Goal: Task Accomplishment & Management: Use online tool/utility

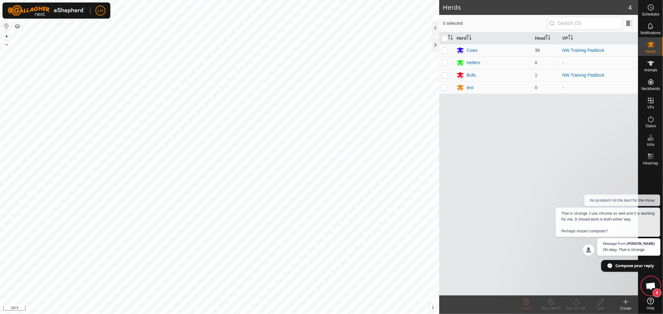
scroll to position [4050, 0]
click at [645, 283] on span "3" at bounding box center [650, 286] width 19 height 19
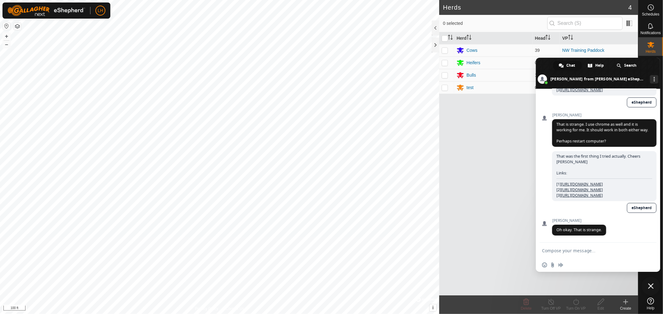
scroll to position [4062, 0]
paste textarea "[URL][DOMAIN_NAME][PERSON_NAME]"
type textarea "[URL][DOMAIN_NAME][PERSON_NAME]"
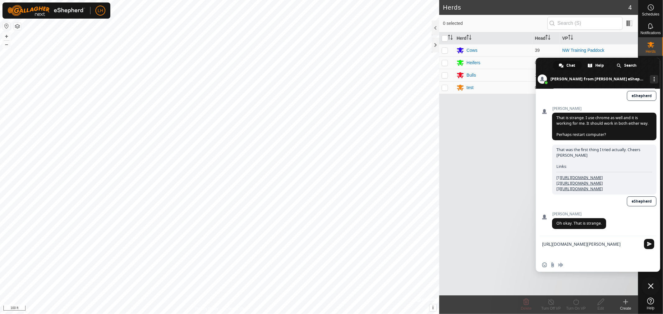
drag, startPoint x: 594, startPoint y: 255, endPoint x: 516, endPoint y: 238, distance: 79.6
click at [516, 240] on body "LH Schedules Notifications Herds Animals Neckbands VPs Status Infra Heatmap Hel…" at bounding box center [331, 157] width 663 height 314
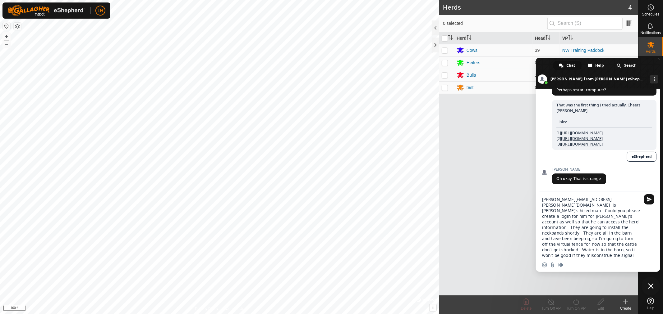
type textarea "[PERSON_NAME][EMAIL_ADDRESS][PERSON_NAME][DOMAIN_NAME] is [PERSON_NAME]'s hired…"
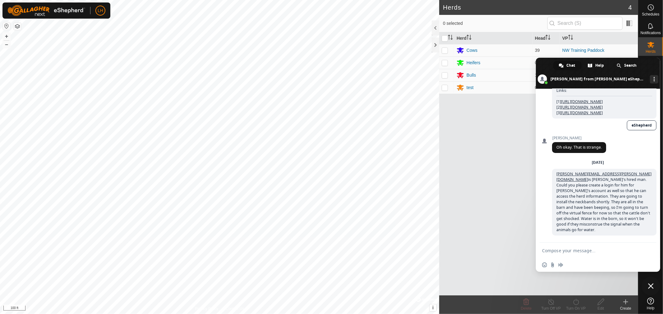
scroll to position [4141, 0]
click at [566, 246] on form at bounding box center [591, 251] width 98 height 17
click at [560, 253] on textarea "Compose your message..." at bounding box center [591, 251] width 98 height 6
type textarea "[PERSON_NAME].[PERSON_NAME] in case that's hard to read"
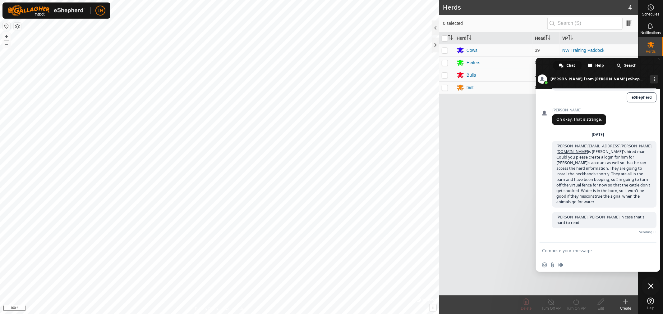
scroll to position [4155, 0]
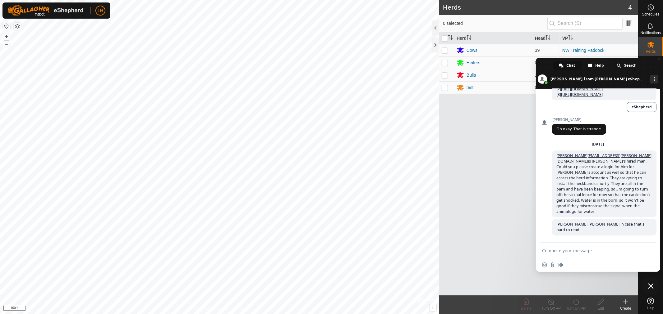
click at [651, 287] on span "Close chat" at bounding box center [651, 287] width 6 height 6
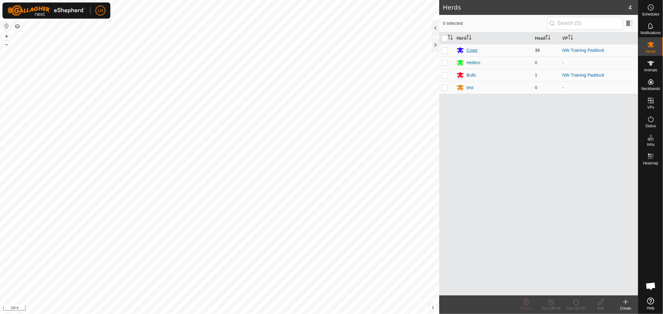
click at [471, 47] on div "Cows" at bounding box center [492, 50] width 73 height 7
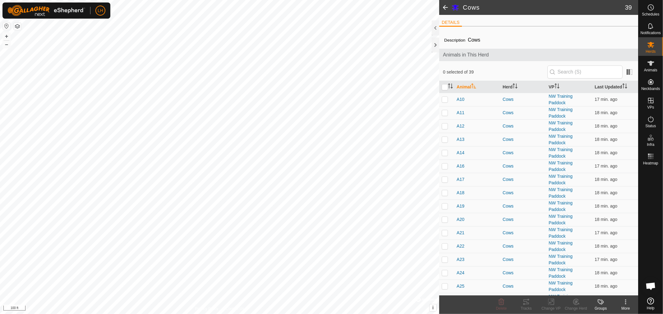
click at [444, 6] on span at bounding box center [445, 7] width 12 height 15
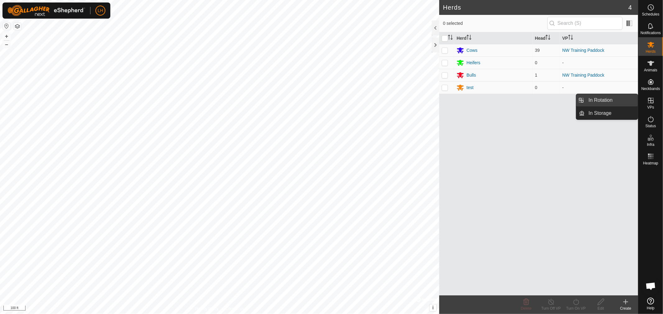
click at [605, 97] on link "In Rotation" at bounding box center [611, 100] width 53 height 12
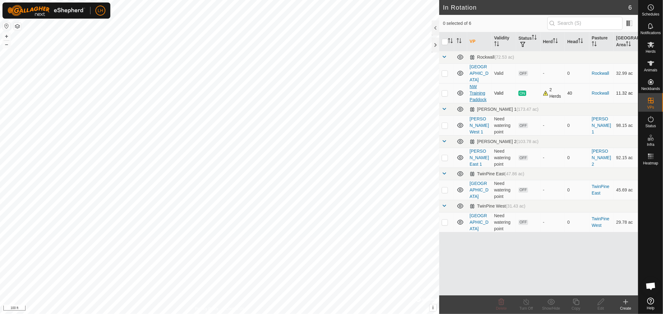
click at [478, 87] on link "NW Training Paddock" at bounding box center [478, 93] width 17 height 18
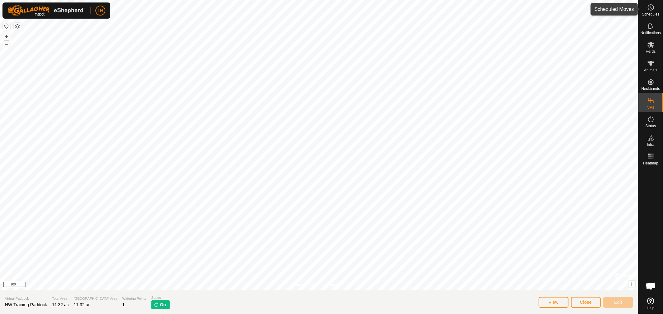
click at [654, 10] on icon at bounding box center [650, 7] width 7 height 7
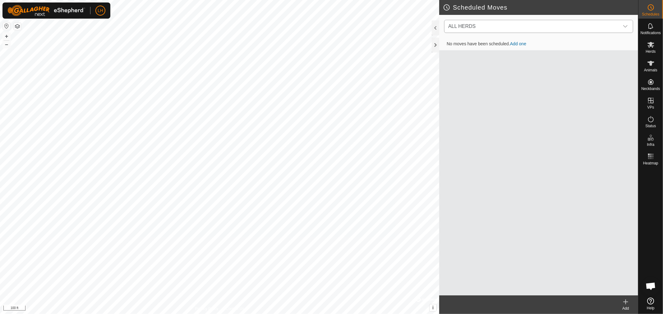
click at [626, 26] on icon "dropdown trigger" at bounding box center [625, 26] width 4 height 2
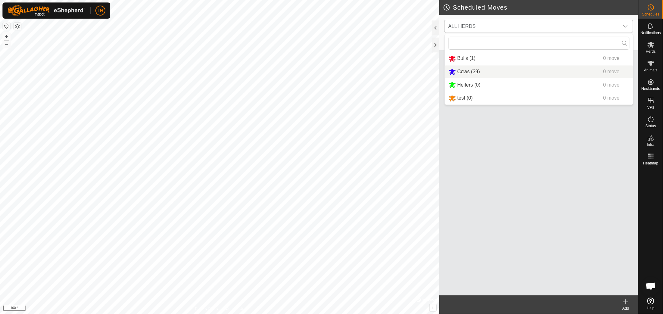
click at [466, 69] on li "Cows (39) 0 move" at bounding box center [539, 72] width 188 height 13
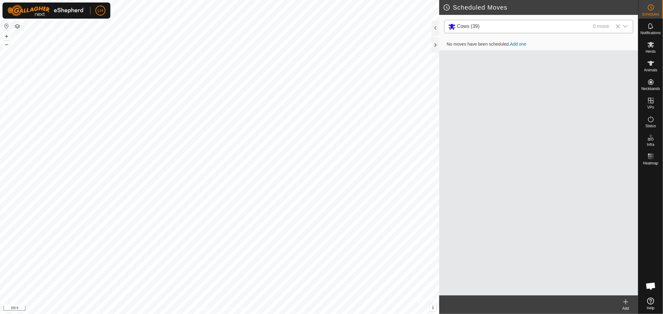
click at [617, 25] on icon at bounding box center [617, 26] width 5 height 5
click at [653, 285] on span "Open chat" at bounding box center [650, 287] width 10 height 9
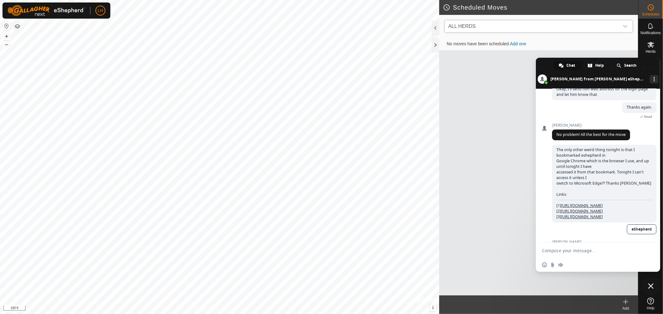
scroll to position [3568, 0]
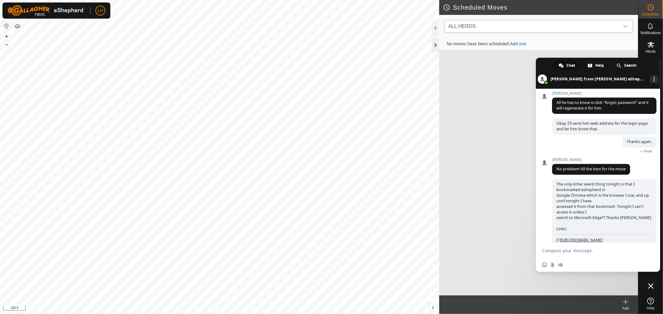
click at [438, 43] on div at bounding box center [435, 45] width 7 height 15
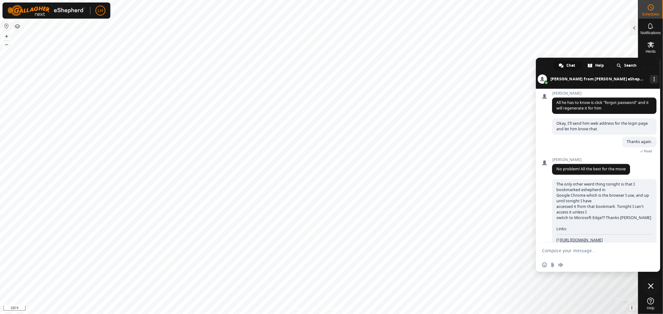
click at [650, 285] on span "Close chat" at bounding box center [651, 287] width 6 height 6
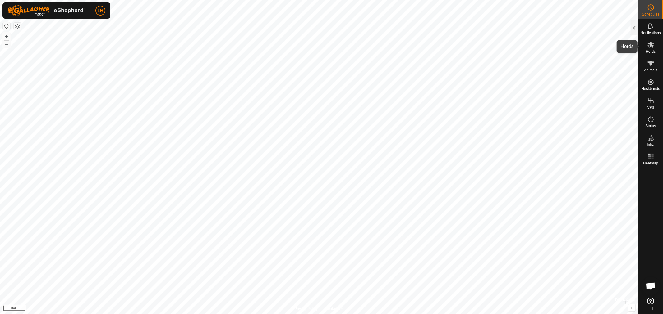
click at [651, 50] on span "Herds" at bounding box center [650, 52] width 10 height 4
click at [638, 33] on div at bounding box center [634, 28] width 7 height 15
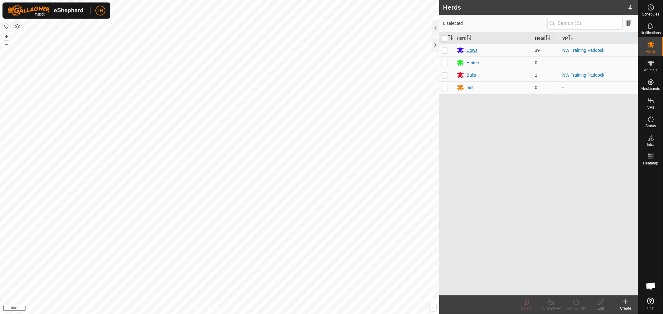
click at [475, 50] on div "Cows" at bounding box center [471, 50] width 11 height 7
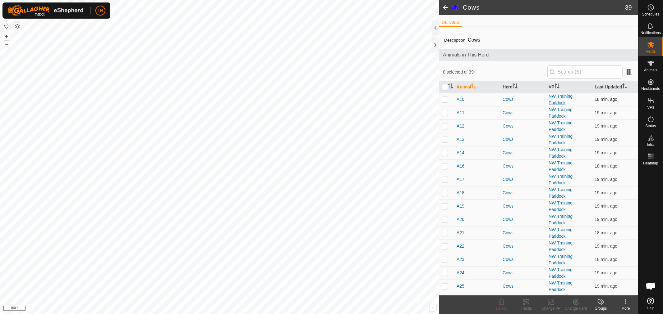
click at [556, 99] on link "NW Training Paddock" at bounding box center [560, 99] width 24 height 11
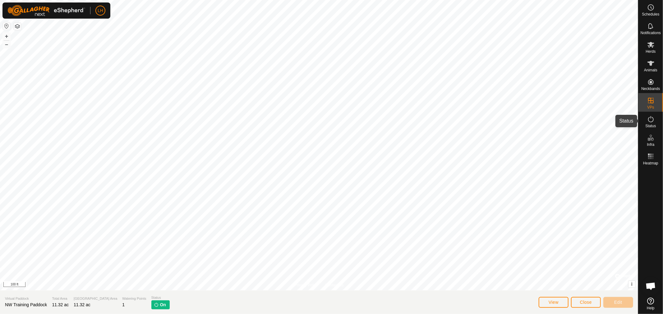
click at [650, 119] on icon at bounding box center [650, 119] width 7 height 7
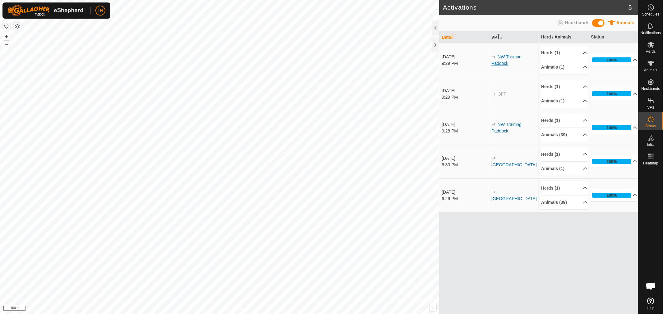
click at [503, 56] on link "NW Training Paddock" at bounding box center [506, 59] width 30 height 11
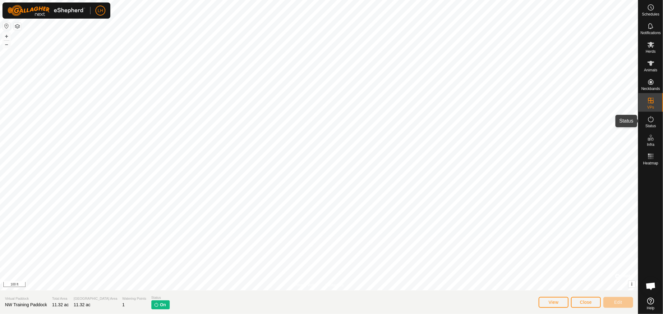
click at [651, 120] on icon at bounding box center [650, 119] width 7 height 7
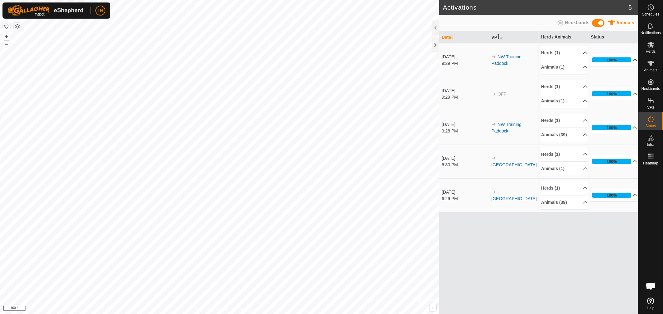
click at [631, 59] on p-accordion-header "100%" at bounding box center [614, 60] width 47 height 12
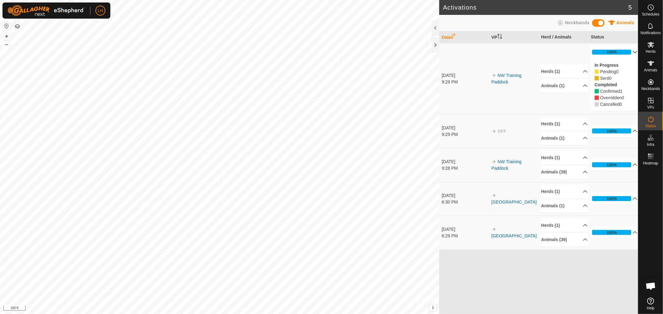
click at [453, 76] on div "[DATE]" at bounding box center [465, 75] width 47 height 7
click at [580, 71] on p-accordion-header "Herds (1)" at bounding box center [564, 72] width 47 height 14
click at [580, 91] on p-accordion-header "Animals (1)" at bounding box center [564, 94] width 47 height 14
click at [582, 160] on p-accordion-header "Herds (1)" at bounding box center [564, 158] width 47 height 14
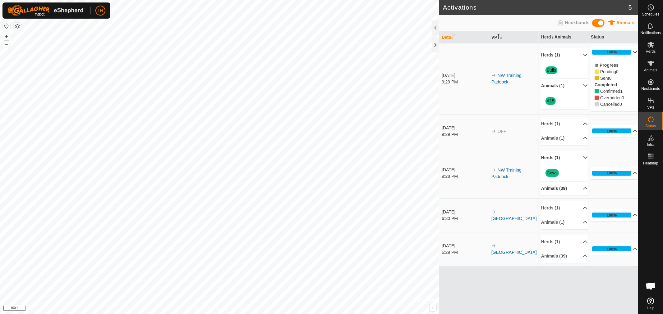
click at [582, 188] on p-accordion-header "Animals (39)" at bounding box center [564, 189] width 47 height 14
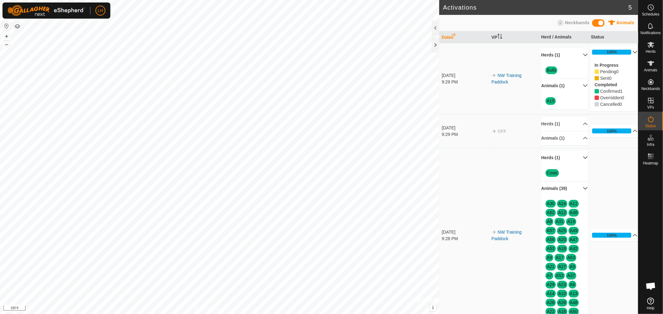
click at [578, 188] on p-accordion-header "Animals (39)" at bounding box center [564, 189] width 47 height 14
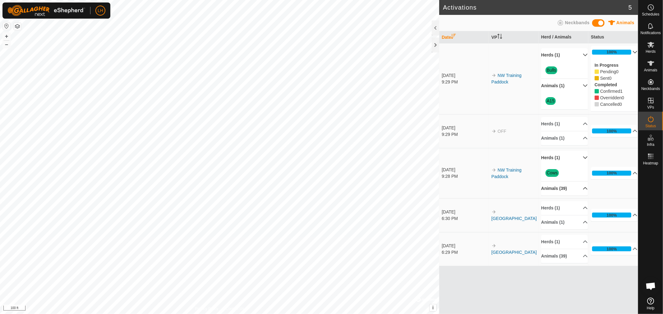
click at [494, 170] on img at bounding box center [493, 170] width 5 height 5
drag, startPoint x: 494, startPoint y: 171, endPoint x: 574, endPoint y: 22, distance: 169.3
click at [574, 22] on span "Neckbands" at bounding box center [577, 22] width 25 height 5
click at [624, 21] on span "Animals" at bounding box center [625, 22] width 18 height 5
click at [653, 27] on icon at bounding box center [650, 26] width 5 height 6
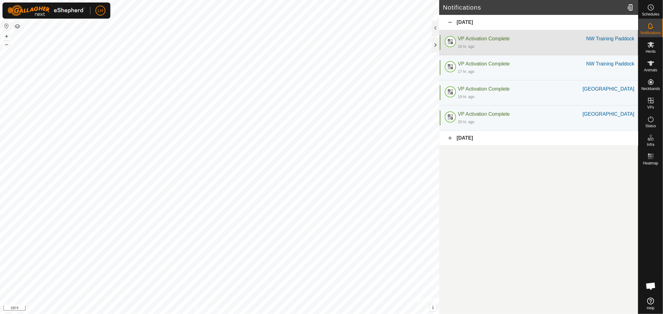
click at [488, 38] on span "VP Activation Complete" at bounding box center [484, 38] width 52 height 5
click at [473, 38] on span "VP Activation Complete" at bounding box center [484, 38] width 52 height 5
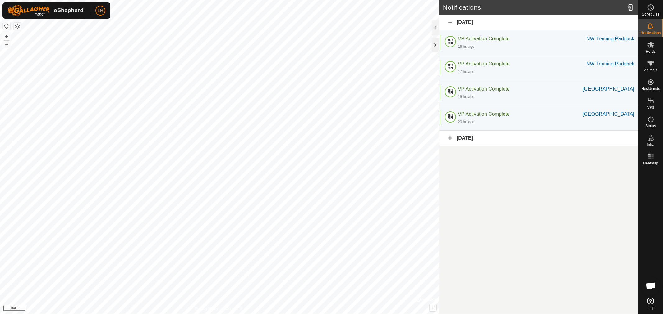
click at [434, 44] on div at bounding box center [435, 45] width 7 height 15
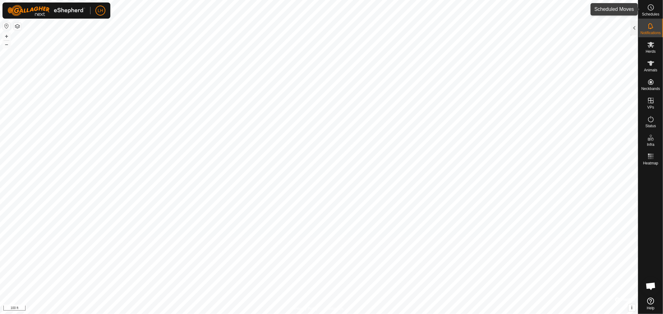
click at [653, 7] on circle at bounding box center [651, 8] width 6 height 6
click at [633, 25] on div at bounding box center [634, 28] width 7 height 15
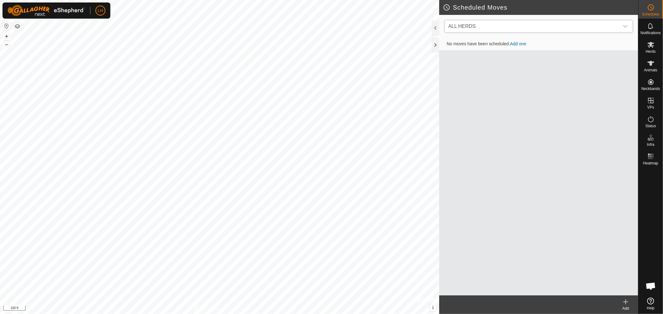
click at [629, 24] on div "dropdown trigger" at bounding box center [625, 26] width 12 height 12
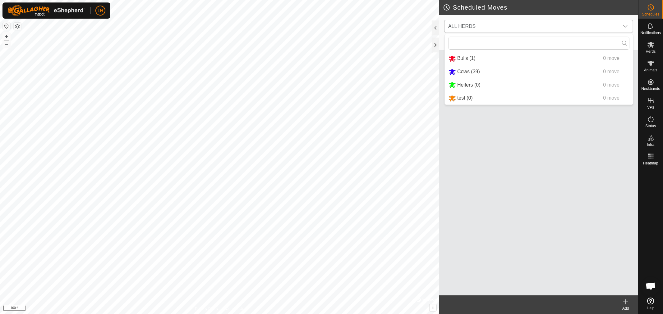
click at [463, 69] on li "Cows (39) 0 move" at bounding box center [539, 72] width 188 height 13
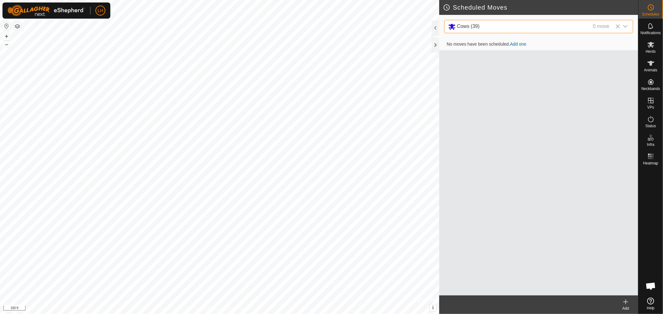
click at [523, 44] on link "Add one" at bounding box center [518, 44] width 16 height 5
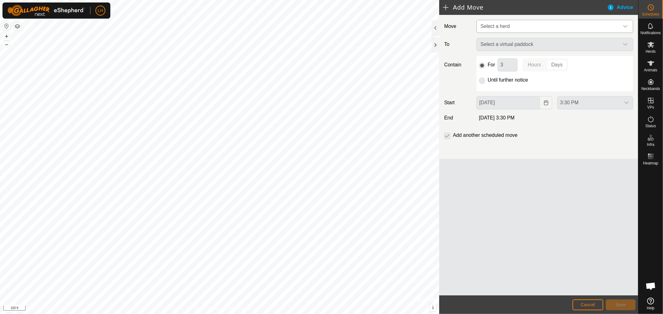
click at [627, 26] on icon "dropdown trigger" at bounding box center [625, 26] width 4 height 2
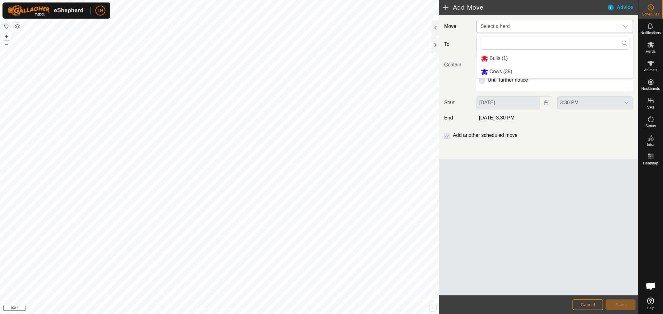
click at [500, 69] on li "Cows (39)" at bounding box center [555, 72] width 156 height 13
click at [625, 42] on icon "dropdown trigger" at bounding box center [625, 44] width 5 height 5
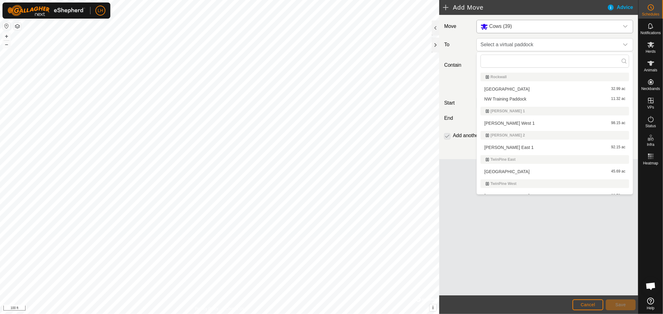
click at [511, 99] on li "NW Training Paddock 11.32 ac" at bounding box center [554, 98] width 149 height 9
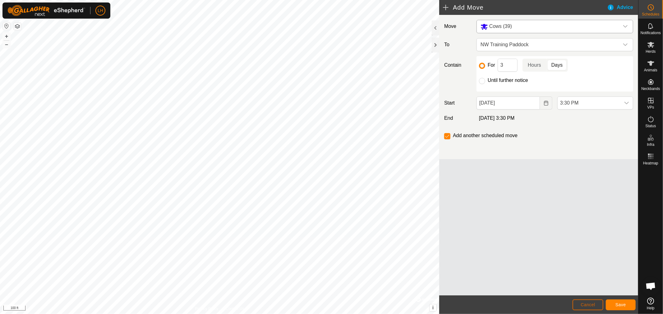
click at [585, 306] on span "Cancel" at bounding box center [587, 305] width 15 height 5
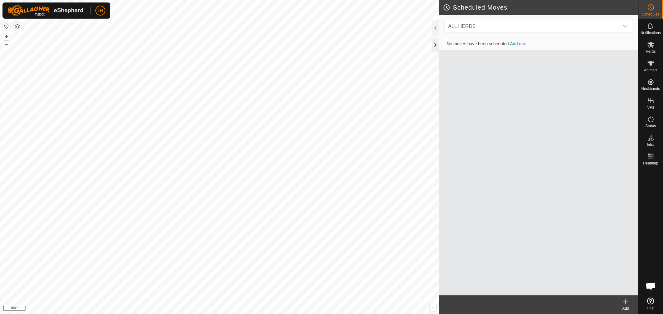
click at [433, 47] on div at bounding box center [435, 45] width 7 height 15
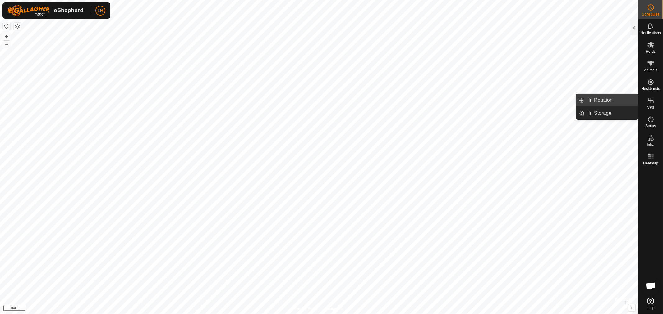
click at [604, 99] on link "In Rotation" at bounding box center [611, 100] width 53 height 12
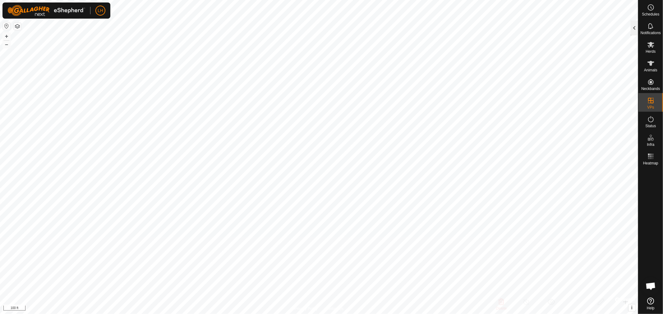
click at [635, 29] on div at bounding box center [634, 28] width 7 height 15
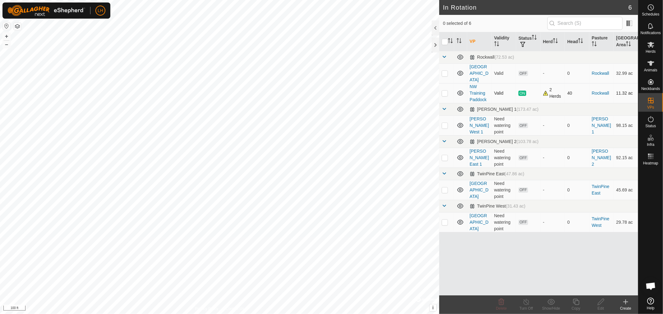
click at [521, 91] on span "ON" at bounding box center [521, 93] width 7 height 5
click at [603, 91] on link "Rockwall" at bounding box center [600, 93] width 17 height 5
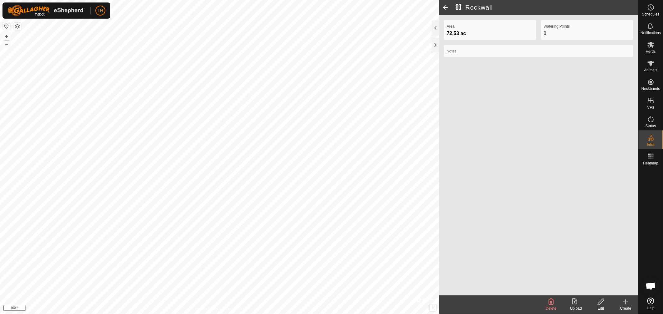
click at [601, 305] on icon at bounding box center [601, 302] width 8 height 7
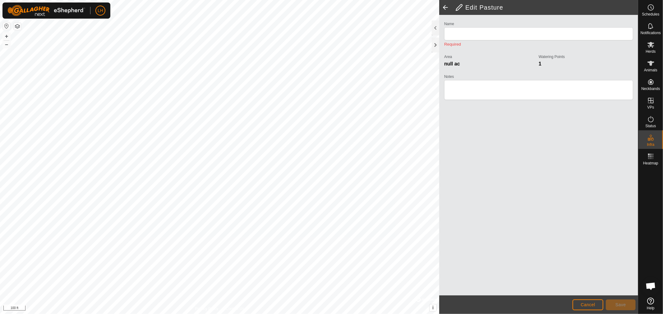
type input "Rockwall"
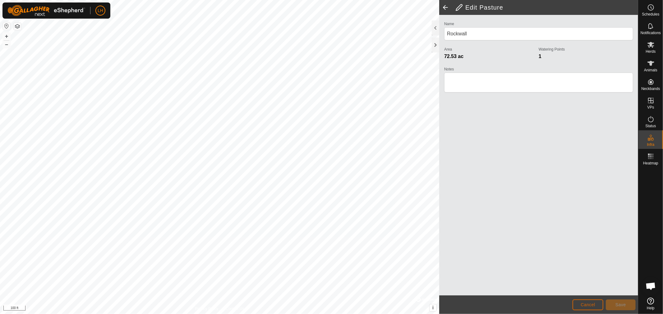
click at [591, 306] on span "Cancel" at bounding box center [587, 305] width 15 height 5
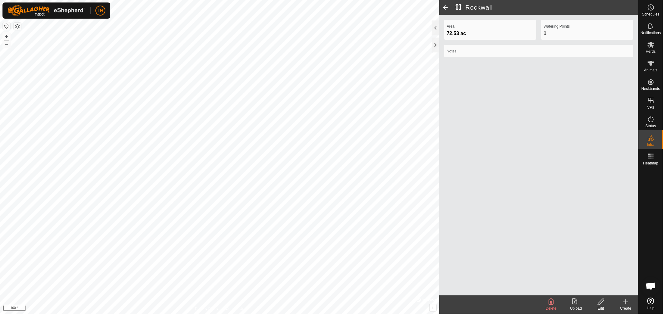
click at [445, 5] on span at bounding box center [445, 7] width 12 height 15
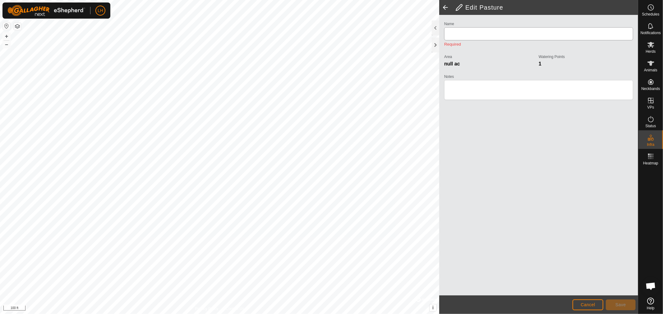
type input "Rockwall"
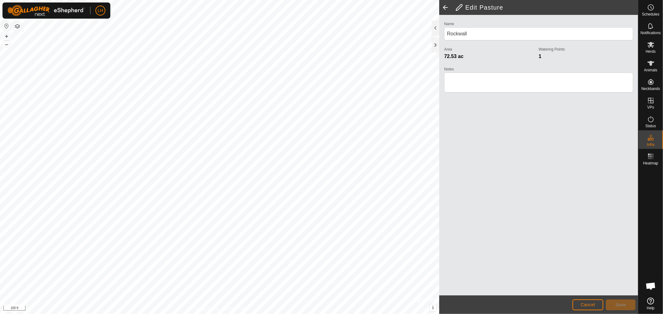
click at [650, 303] on icon at bounding box center [650, 301] width 7 height 7
click at [650, 286] on span "Open chat" at bounding box center [650, 287] width 10 height 9
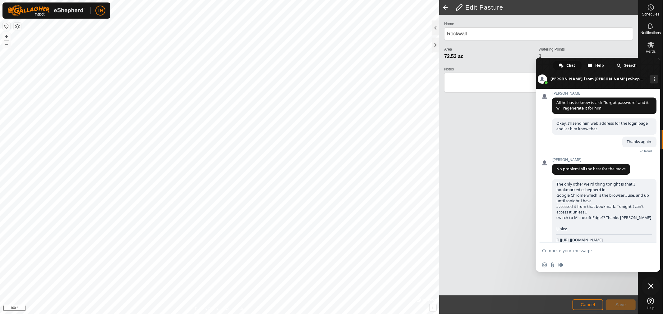
scroll to position [4155, 0]
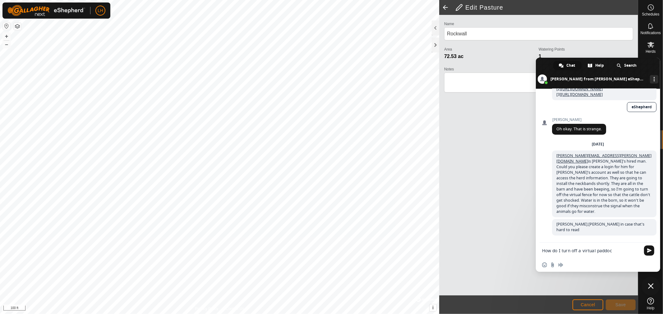
type textarea "How do I turn off a virtual paddock"
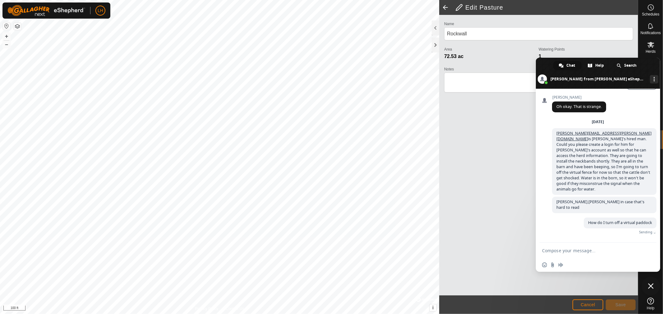
scroll to position [4168, 0]
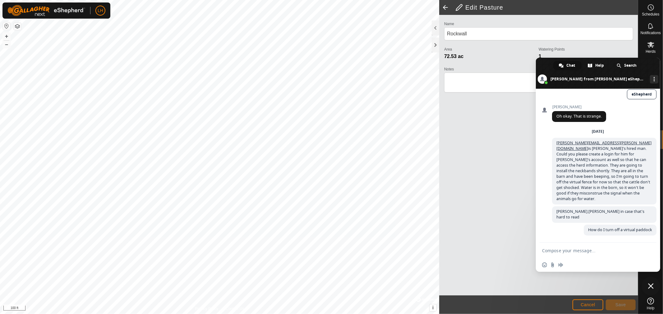
click at [445, 5] on span at bounding box center [445, 7] width 12 height 15
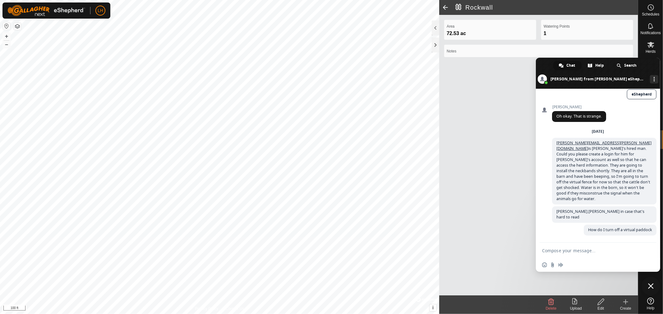
click at [653, 288] on span "Close chat" at bounding box center [651, 287] width 6 height 6
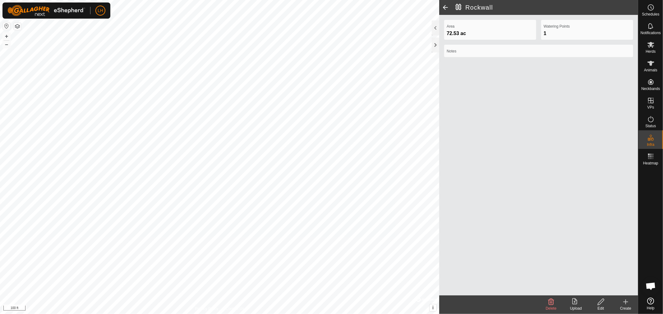
click at [650, 303] on icon at bounding box center [650, 301] width 7 height 7
click at [657, 285] on span "Open chat" at bounding box center [650, 286] width 19 height 19
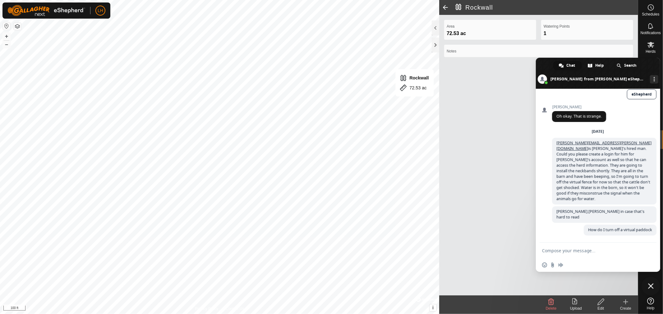
scroll to position [4168, 0]
click at [650, 80] on div "More channels" at bounding box center [654, 79] width 8 height 8
click at [653, 281] on span "Close chat" at bounding box center [650, 286] width 19 height 19
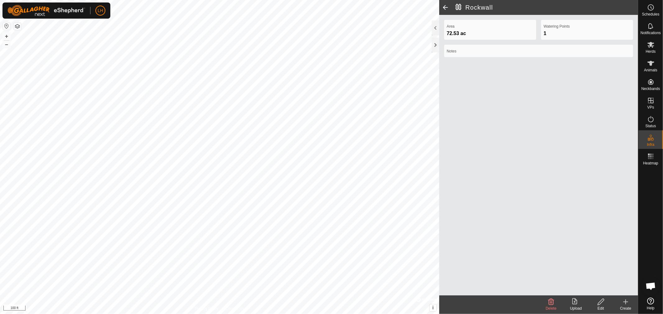
click at [444, 7] on span at bounding box center [445, 7] width 12 height 15
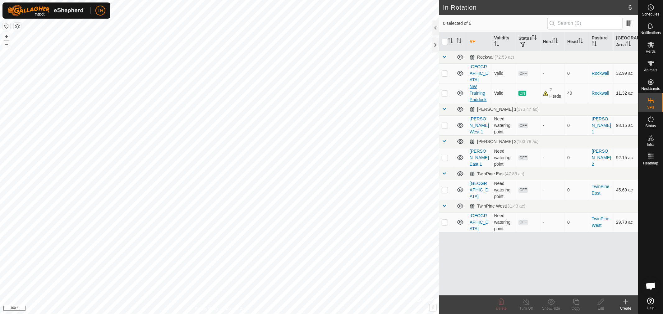
click at [474, 86] on link "NW Training Paddock" at bounding box center [478, 93] width 17 height 18
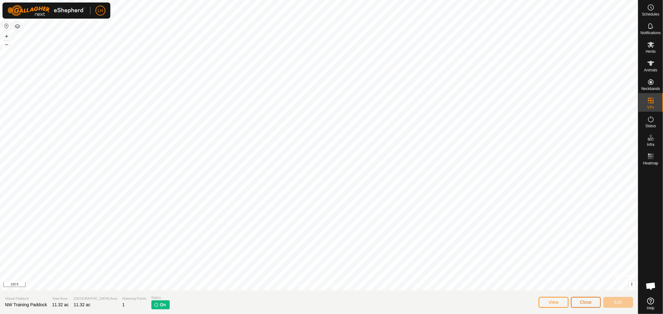
click at [578, 303] on button "Close" at bounding box center [586, 302] width 30 height 11
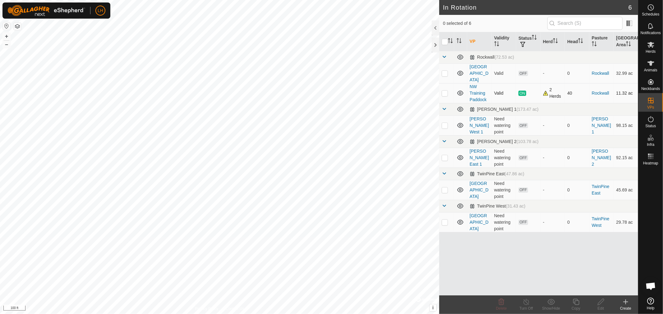
click at [444, 91] on p-checkbox at bounding box center [445, 93] width 6 height 5
checkbox input "true"
click at [523, 302] on icon at bounding box center [526, 302] width 8 height 7
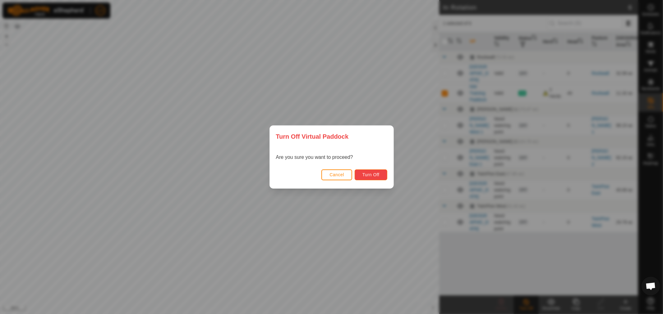
click at [375, 175] on span "Turn Off" at bounding box center [370, 174] width 17 height 5
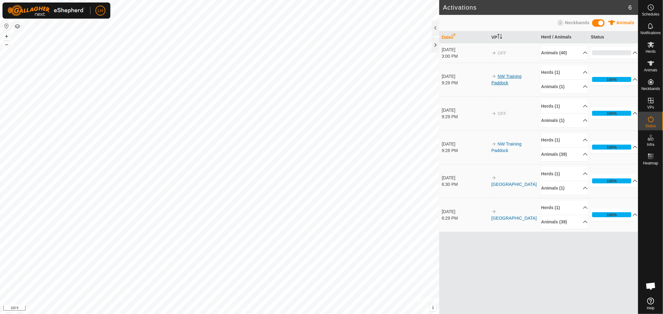
click at [503, 79] on link "NW Training Paddock" at bounding box center [506, 79] width 30 height 11
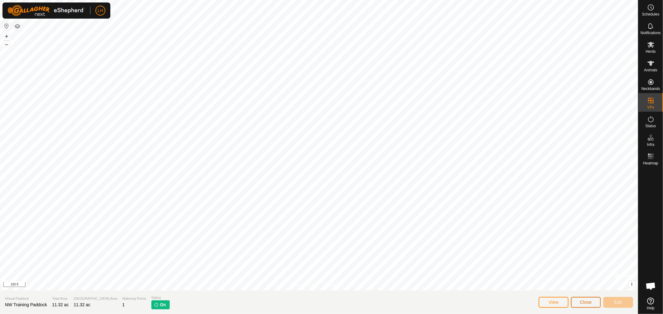
click at [575, 301] on button "Close" at bounding box center [586, 302] width 30 height 11
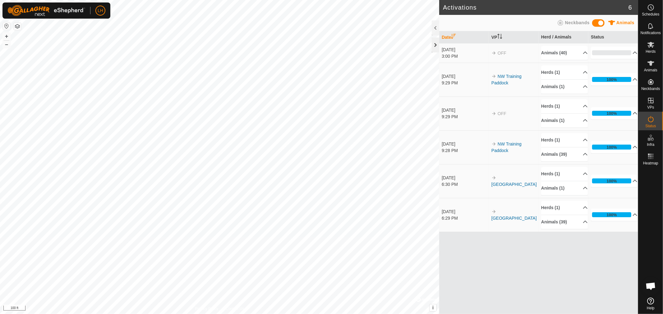
click at [433, 48] on div at bounding box center [435, 45] width 7 height 15
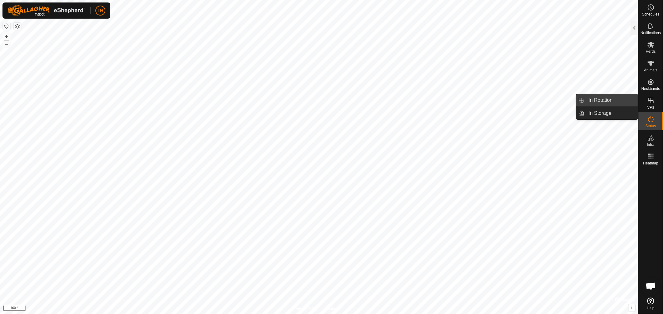
click at [605, 98] on link "In Rotation" at bounding box center [611, 100] width 53 height 12
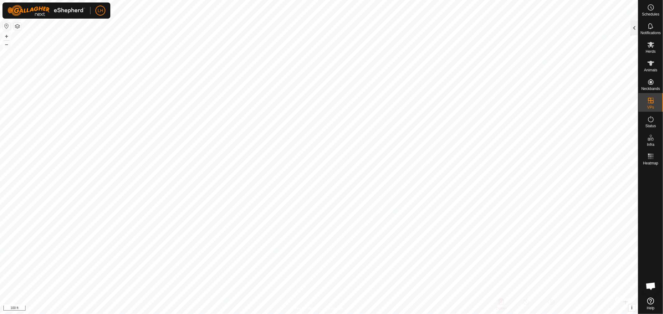
click at [634, 31] on div at bounding box center [634, 28] width 7 height 15
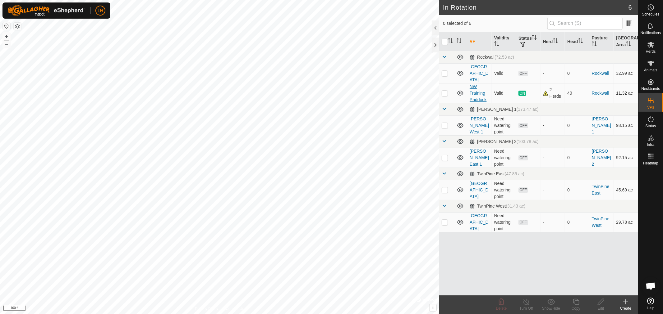
click at [470, 86] on link "NW Training Paddock" at bounding box center [478, 93] width 17 height 18
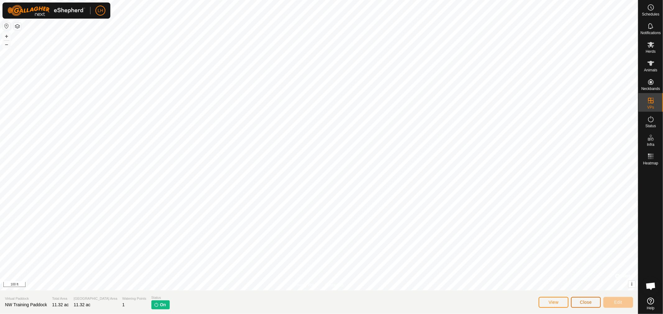
click at [580, 303] on span "Close" at bounding box center [586, 302] width 12 height 5
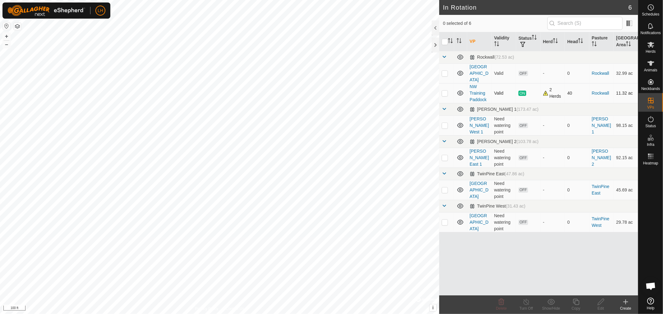
click at [443, 91] on p-checkbox at bounding box center [445, 93] width 6 height 5
checkbox input "true"
click at [525, 303] on icon at bounding box center [526, 302] width 8 height 7
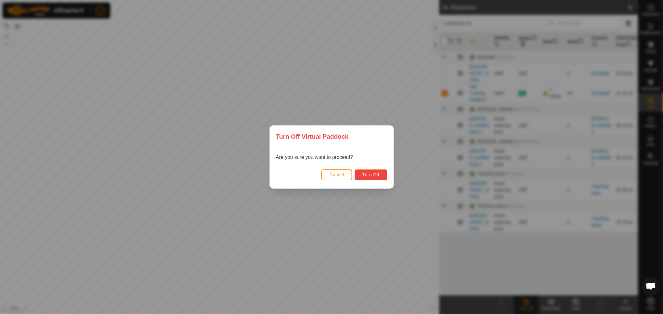
click at [381, 173] on button "Turn Off" at bounding box center [371, 175] width 33 height 11
